Goal: Transaction & Acquisition: Purchase product/service

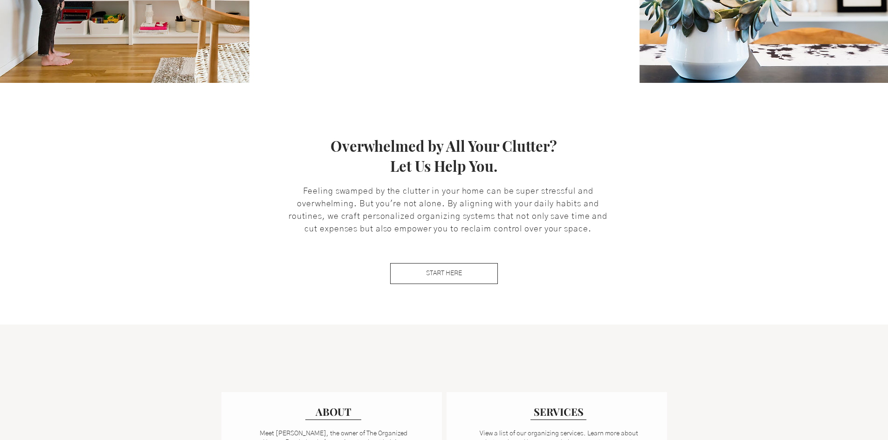
scroll to position [373, 0]
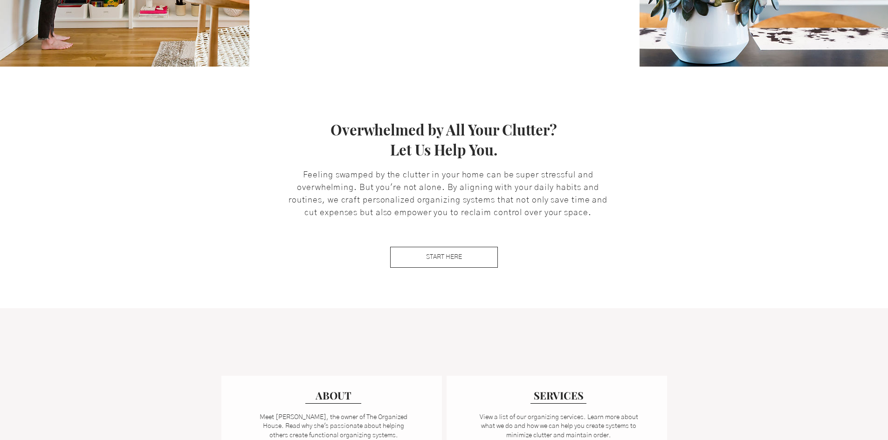
click at [366, 194] on p "Feeling swamped by the clutter in your home can be super stressful and overwhel…" at bounding box center [448, 194] width 326 height 50
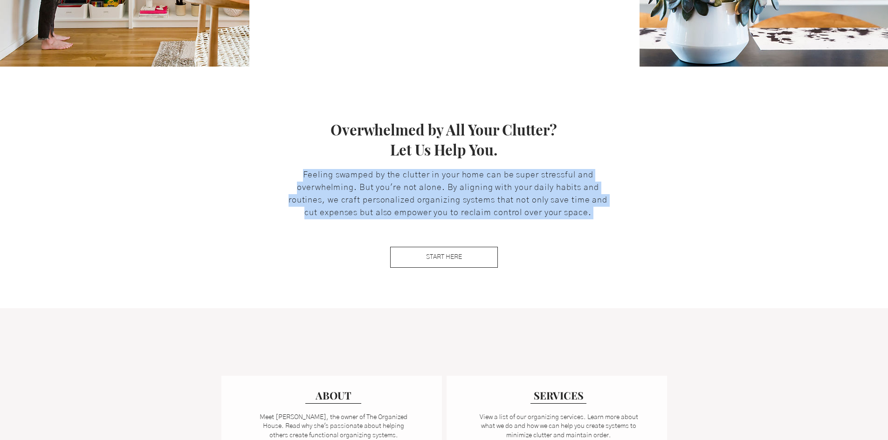
click at [366, 194] on p "Feeling swamped by the clutter in your home can be super stressful and overwhel…" at bounding box center [448, 194] width 326 height 50
click at [414, 253] on link "START HERE" at bounding box center [444, 257] width 108 height 21
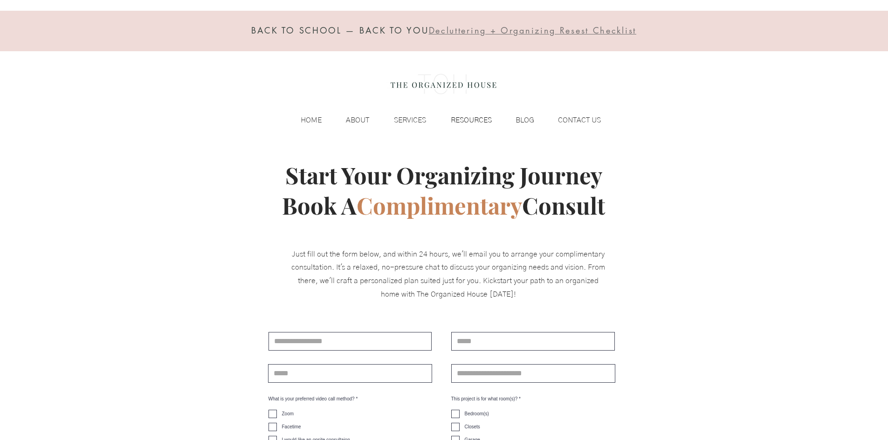
click at [474, 120] on p "RESOURCES" at bounding box center [471, 120] width 50 height 14
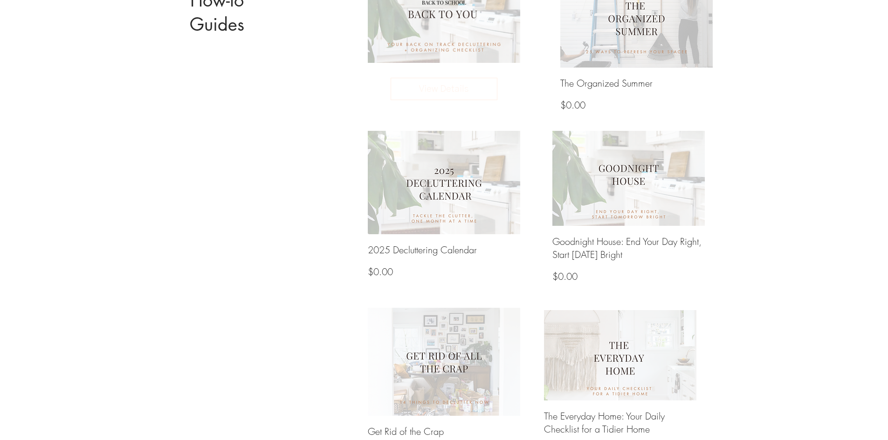
scroll to position [466, 0]
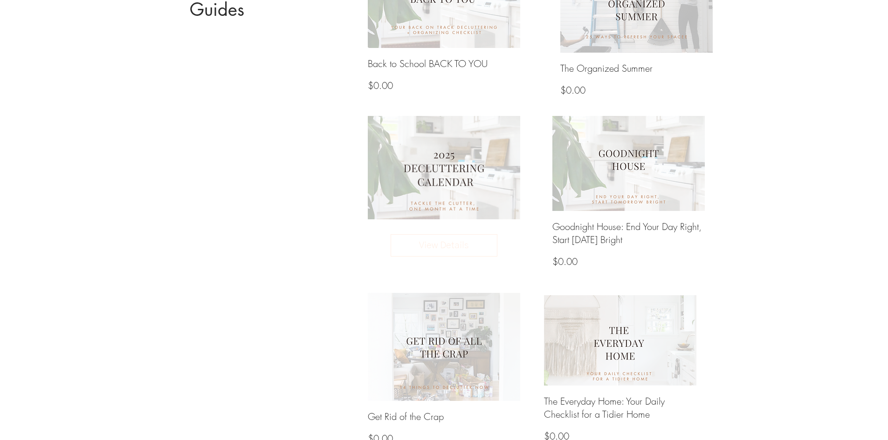
click at [432, 182] on img at bounding box center [443, 167] width 163 height 111
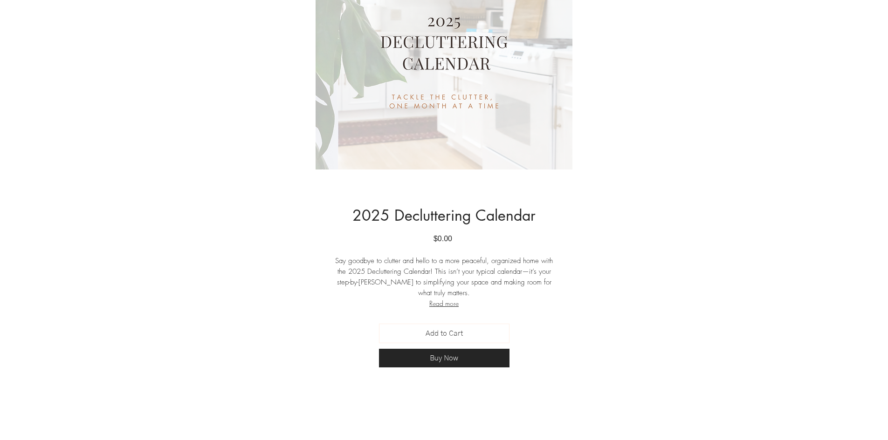
scroll to position [280, 0]
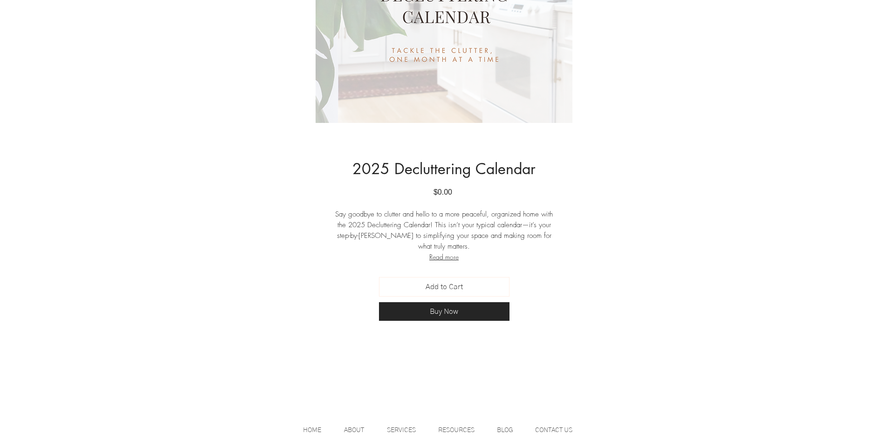
click at [443, 260] on button "Read more" at bounding box center [444, 257] width 224 height 10
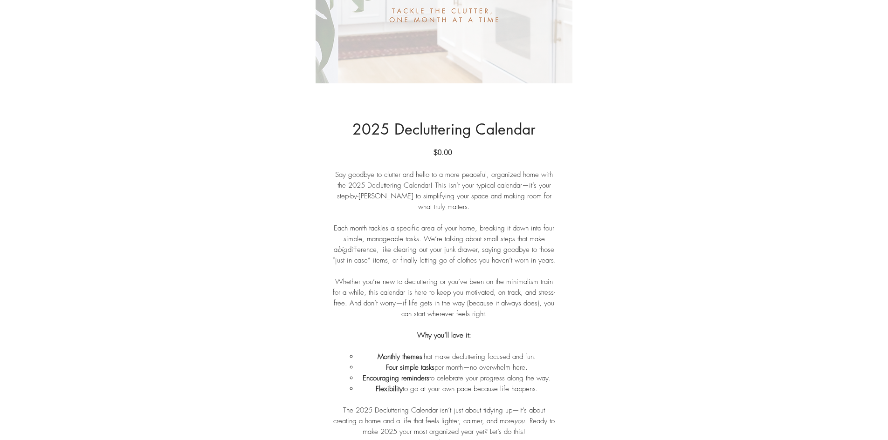
scroll to position [419, 0]
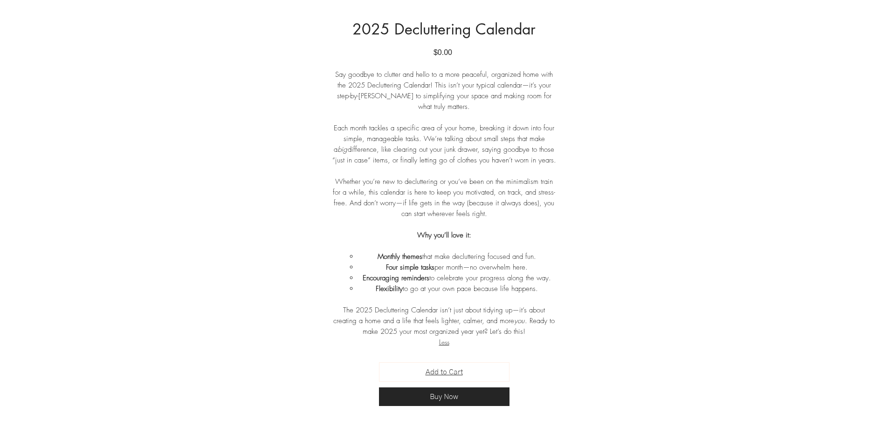
click at [437, 372] on span "Add to Cart" at bounding box center [444, 372] width 37 height 11
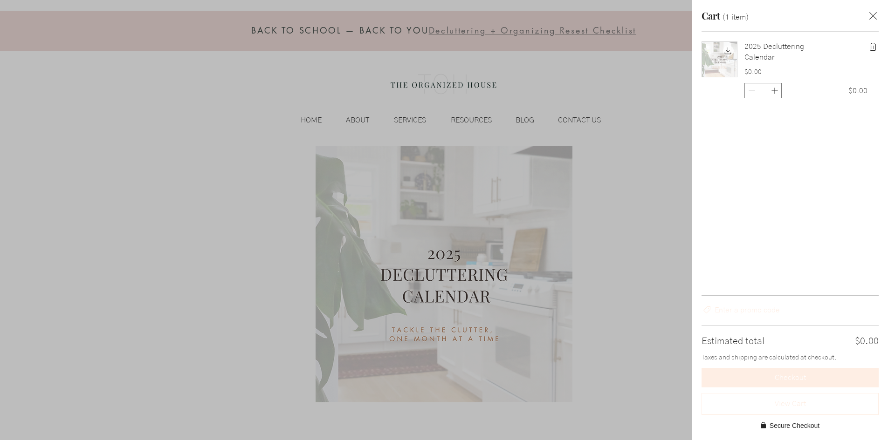
click at [745, 186] on div "2025 Decluttering Calendar $0.00 * $0.00" at bounding box center [790, 163] width 196 height 263
click at [749, 376] on button "Checkout" at bounding box center [789, 378] width 177 height 20
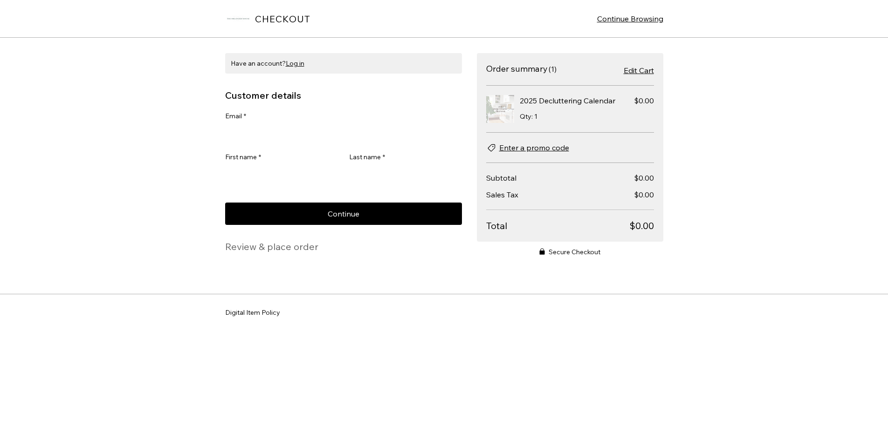
click at [419, 140] on input "Email *" at bounding box center [340, 134] width 231 height 19
type input "**********"
type input "********"
type input "****"
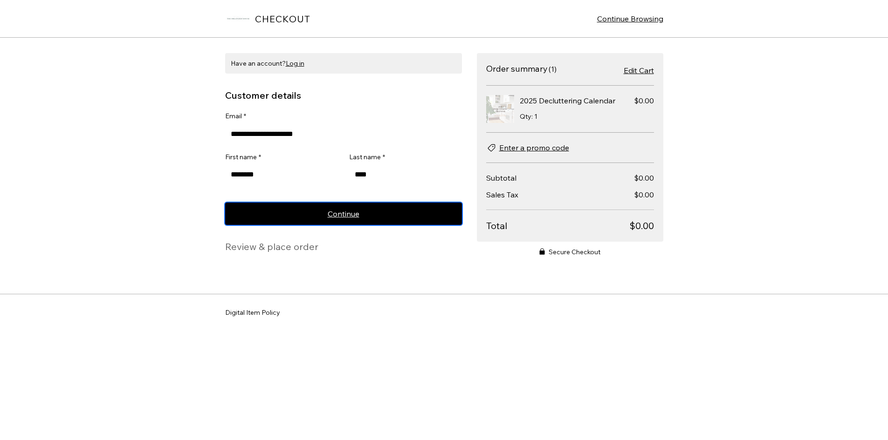
click at [359, 220] on button "Continue" at bounding box center [343, 214] width 237 height 22
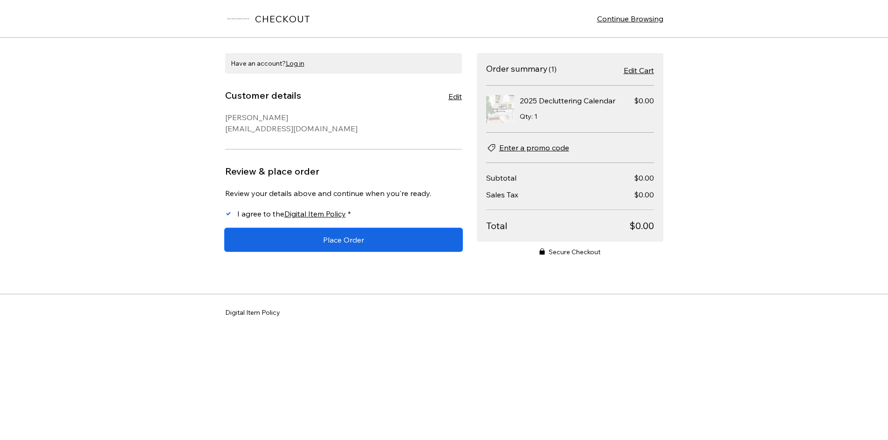
drag, startPoint x: 323, startPoint y: 247, endPoint x: 325, endPoint y: 202, distance: 44.8
click at [325, 202] on div "Review your details above and continue when you're ready. I agree to the Digita…" at bounding box center [343, 219] width 237 height 63
click at [323, 215] on span "Digital Item Policy" at bounding box center [315, 213] width 62 height 9
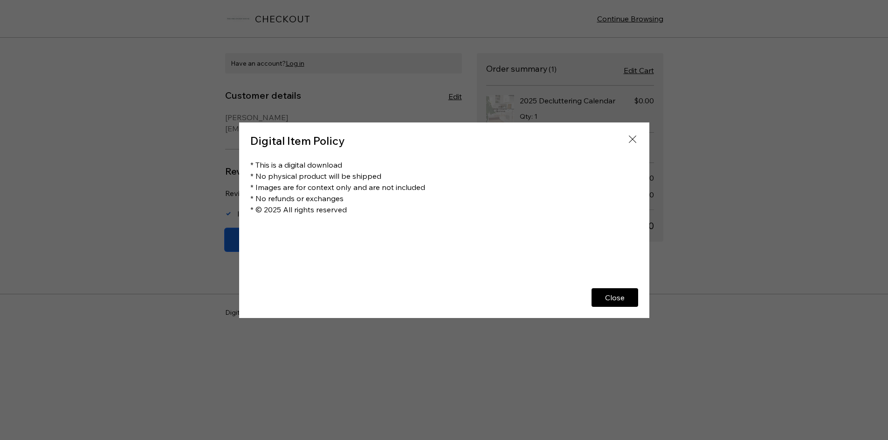
click at [171, 214] on div "Checkout form section including customer and delivery details, delivery method,…" at bounding box center [444, 220] width 888 height 440
click at [635, 141] on icon "Close" at bounding box center [632, 139] width 11 height 11
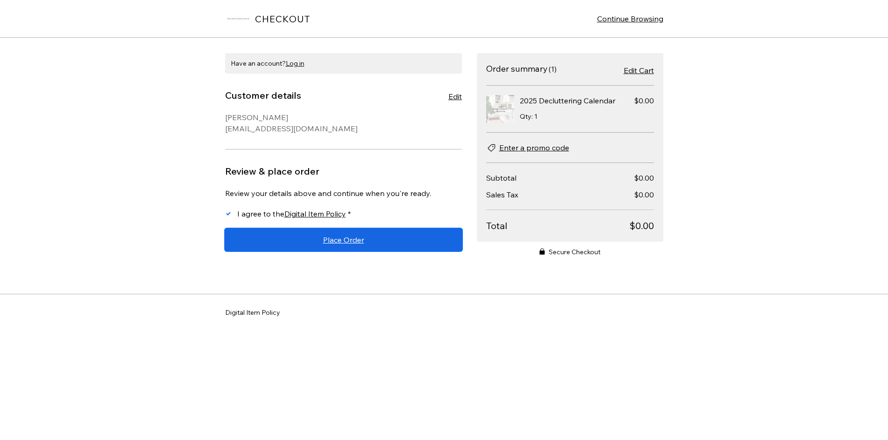
click at [264, 241] on button "Place Order" at bounding box center [343, 240] width 237 height 22
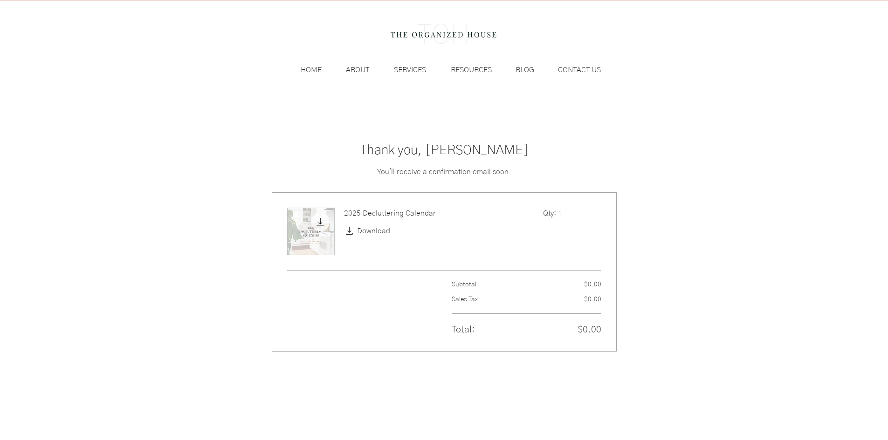
scroll to position [140, 0]
